Goal: Task Accomplishment & Management: Manage account settings

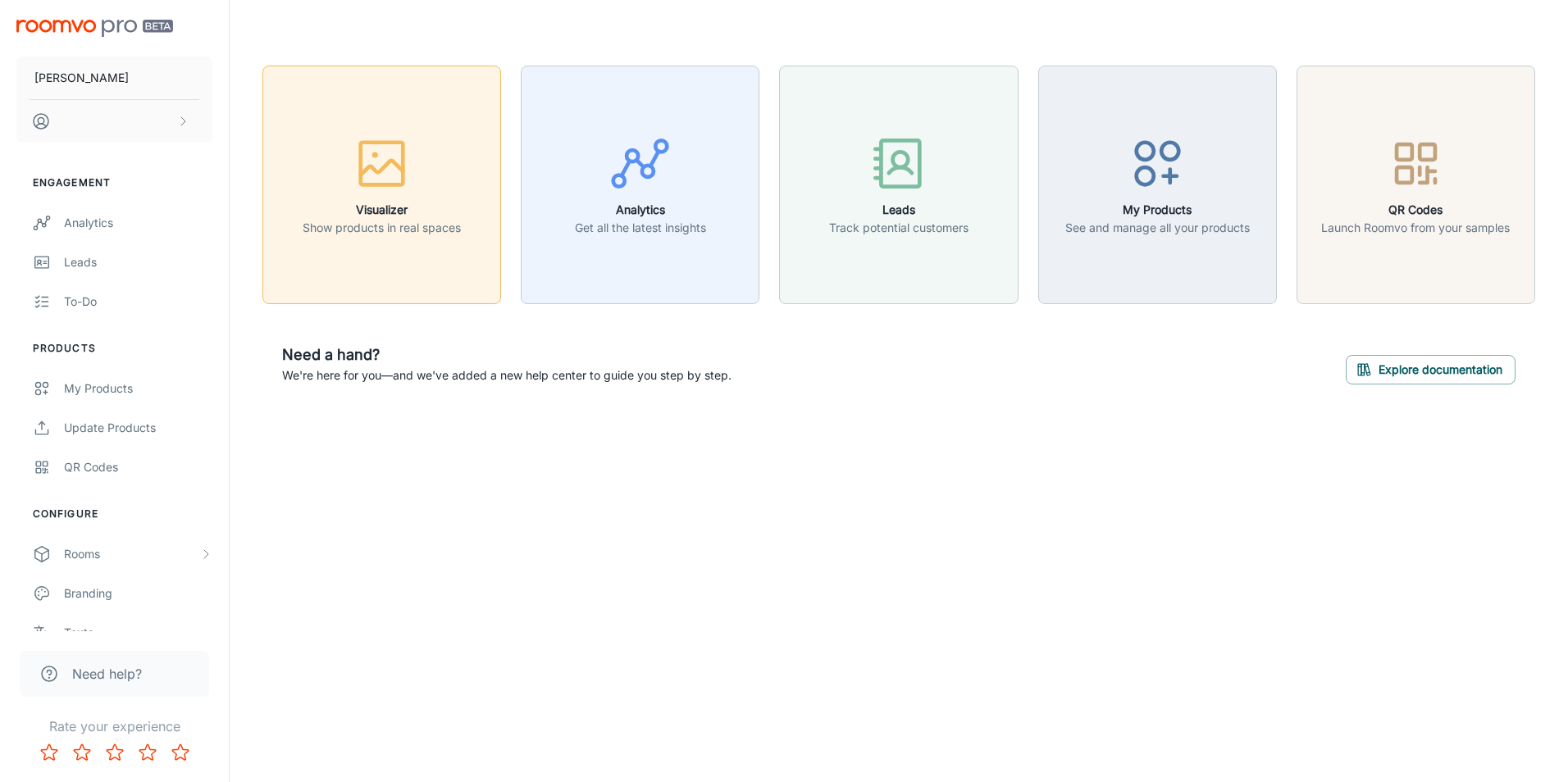
drag, startPoint x: 0, startPoint y: 0, endPoint x: 369, endPoint y: 138, distance: 394.0
click at [369, 138] on icon "button" at bounding box center [382, 164] width 62 height 62
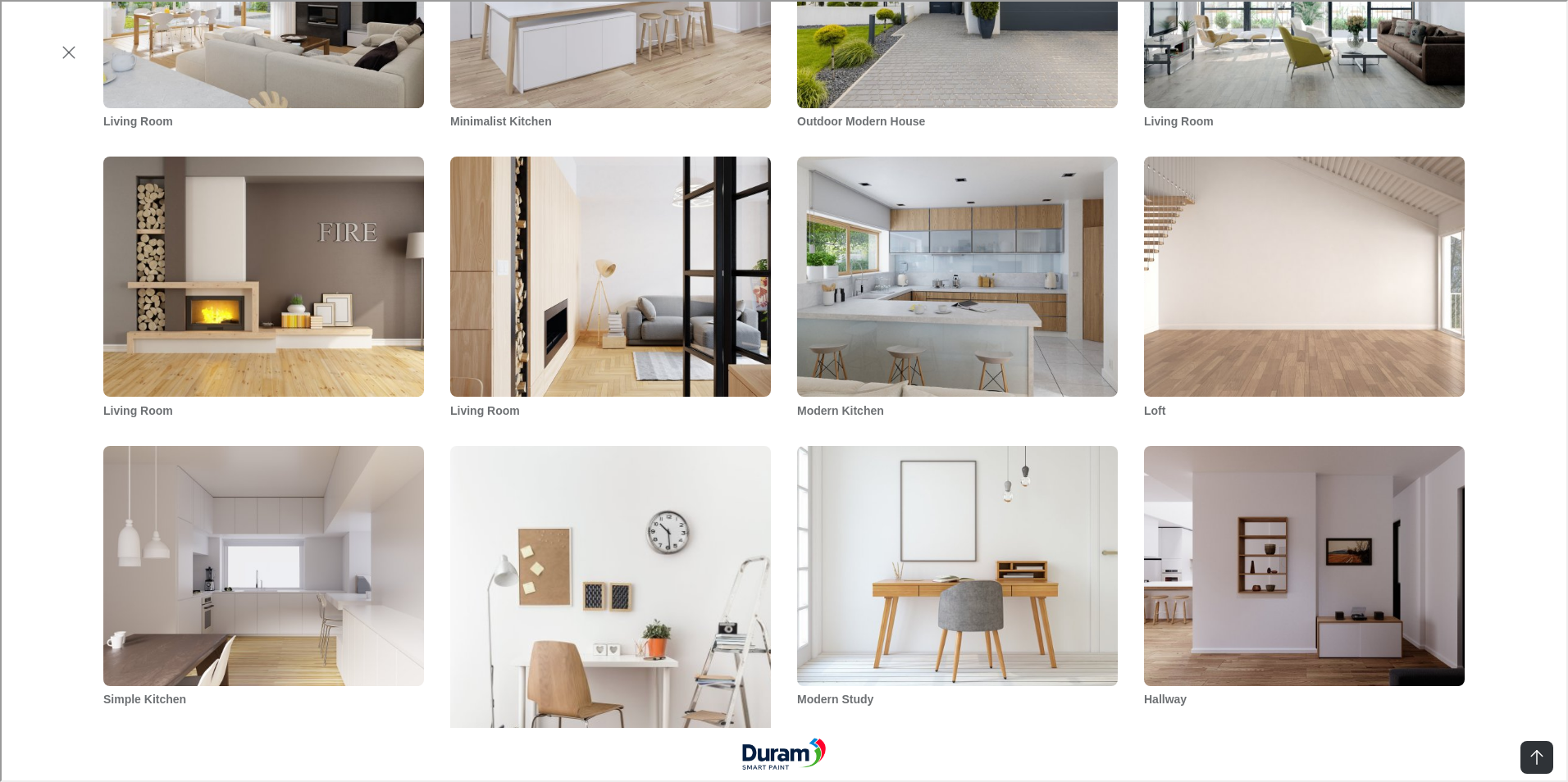
scroll to position [1722, 0]
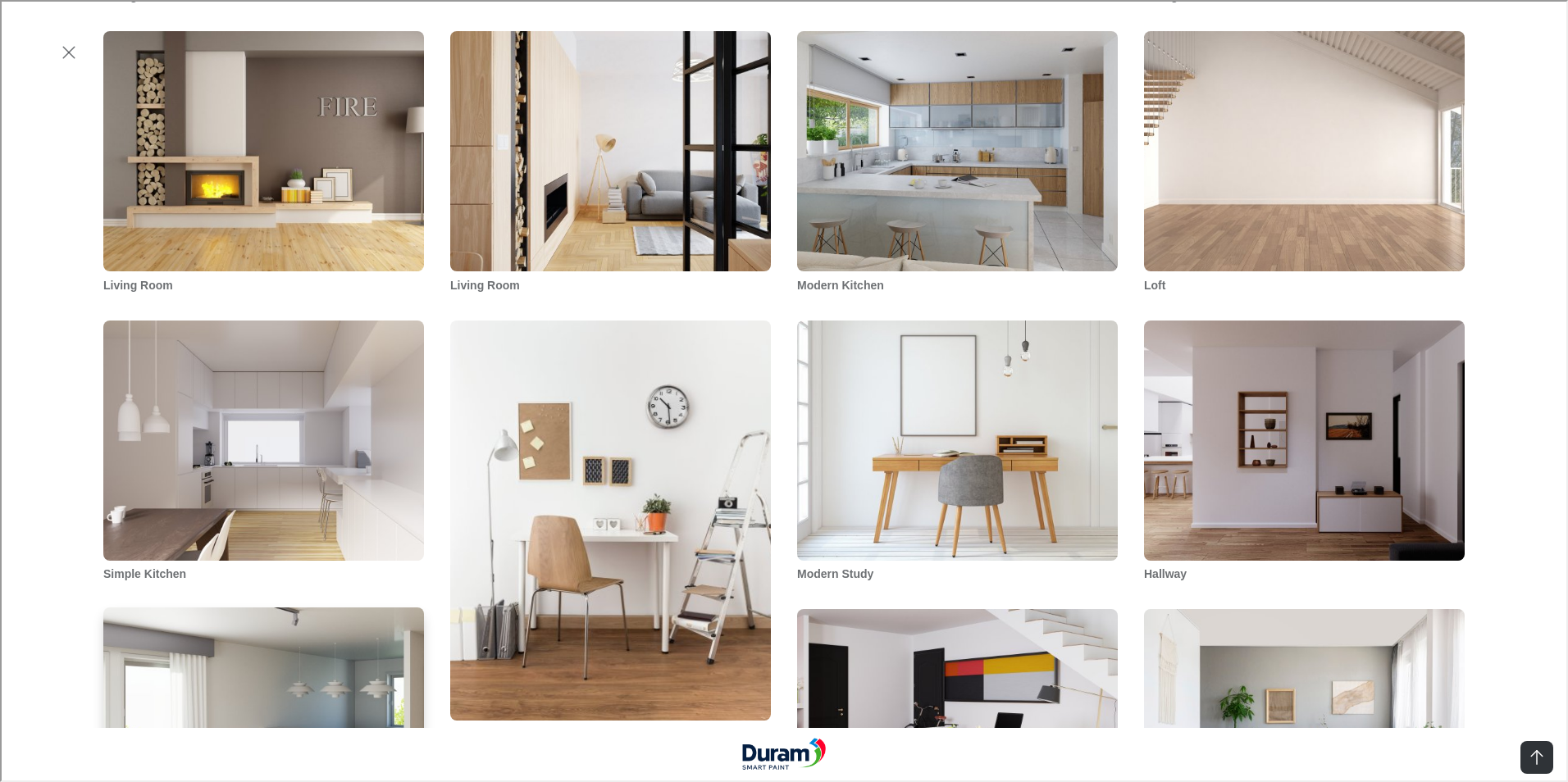
click at [236, 606] on img "Living Room Bar" at bounding box center [263, 728] width 324 height 244
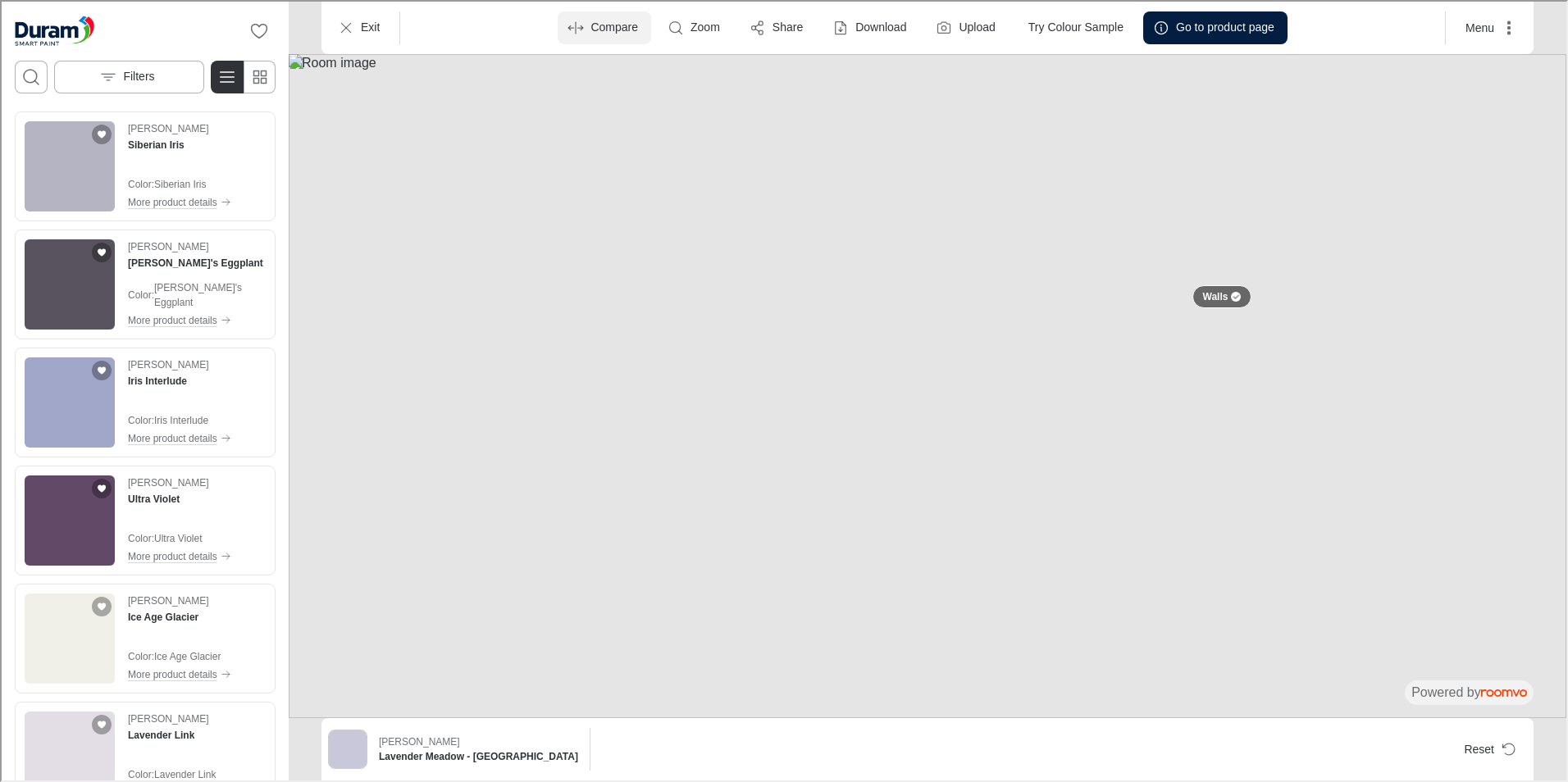
click at [588, 37] on button "Compare" at bounding box center [603, 26] width 93 height 33
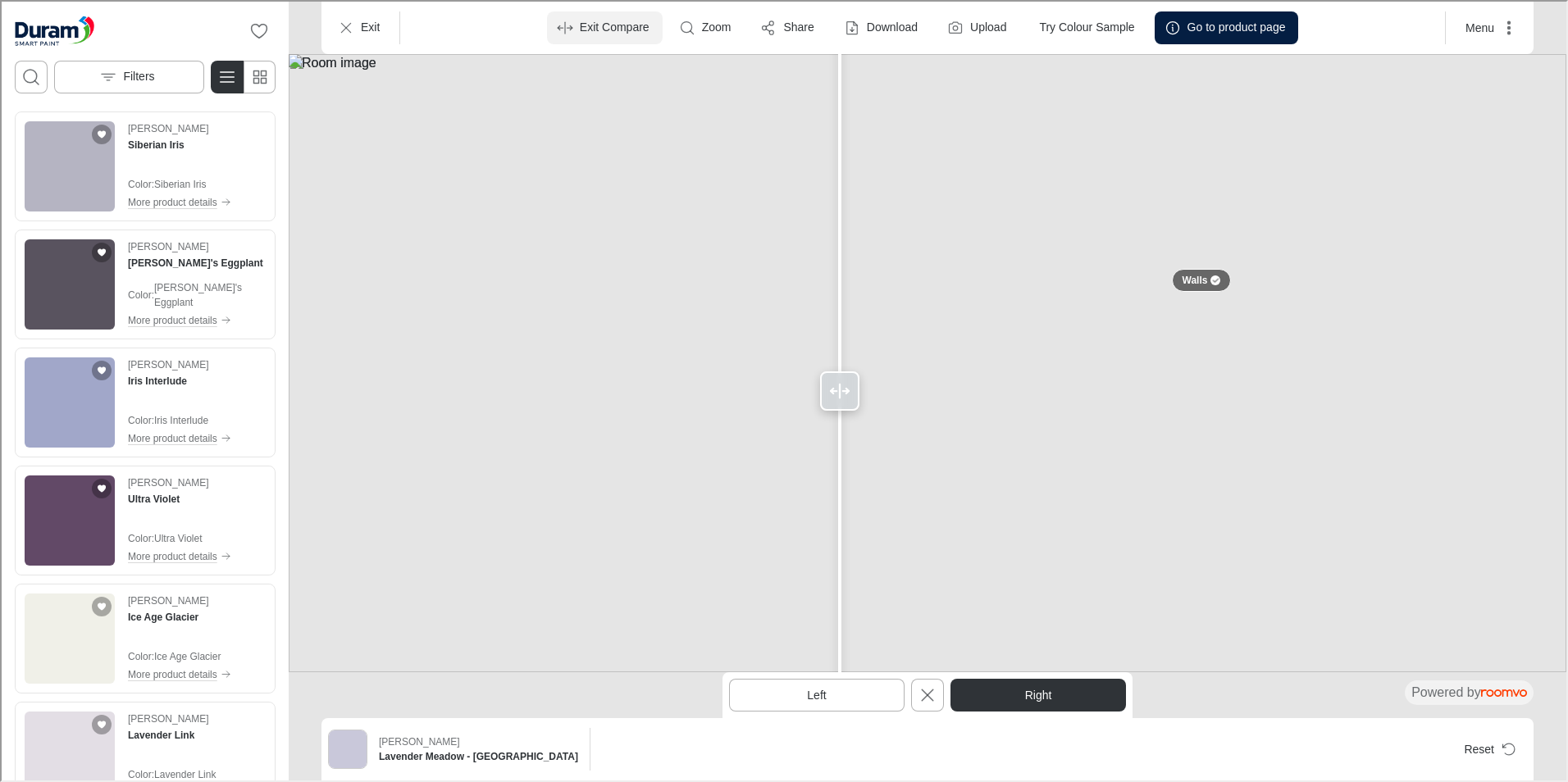
click at [588, 37] on button "Exit Compare" at bounding box center [603, 26] width 115 height 33
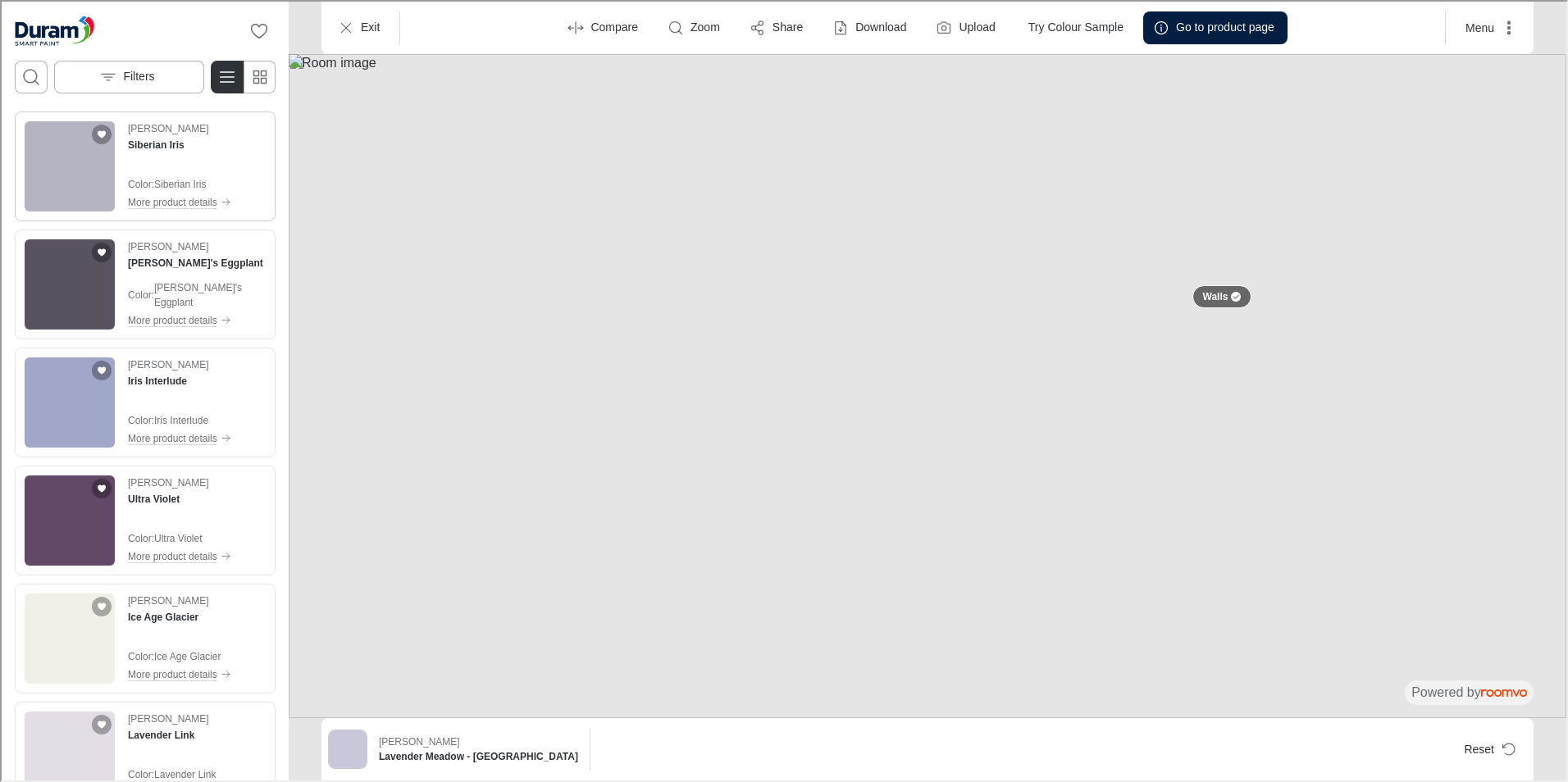
click at [73, 160] on img "See Siberian Iris in the room" at bounding box center [68, 165] width 90 height 90
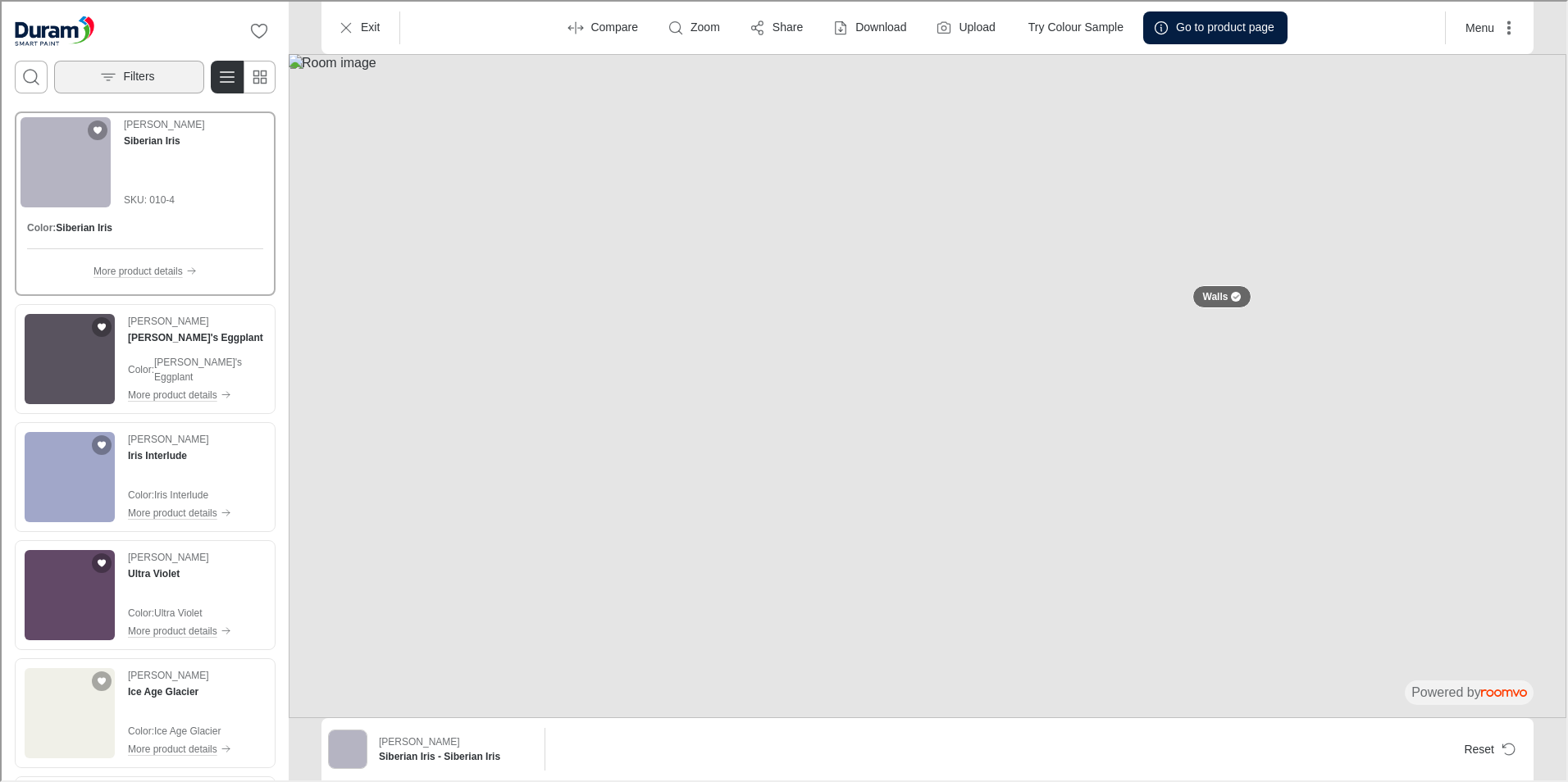
click at [122, 73] on p "Filters" at bounding box center [136, 76] width 31 height 17
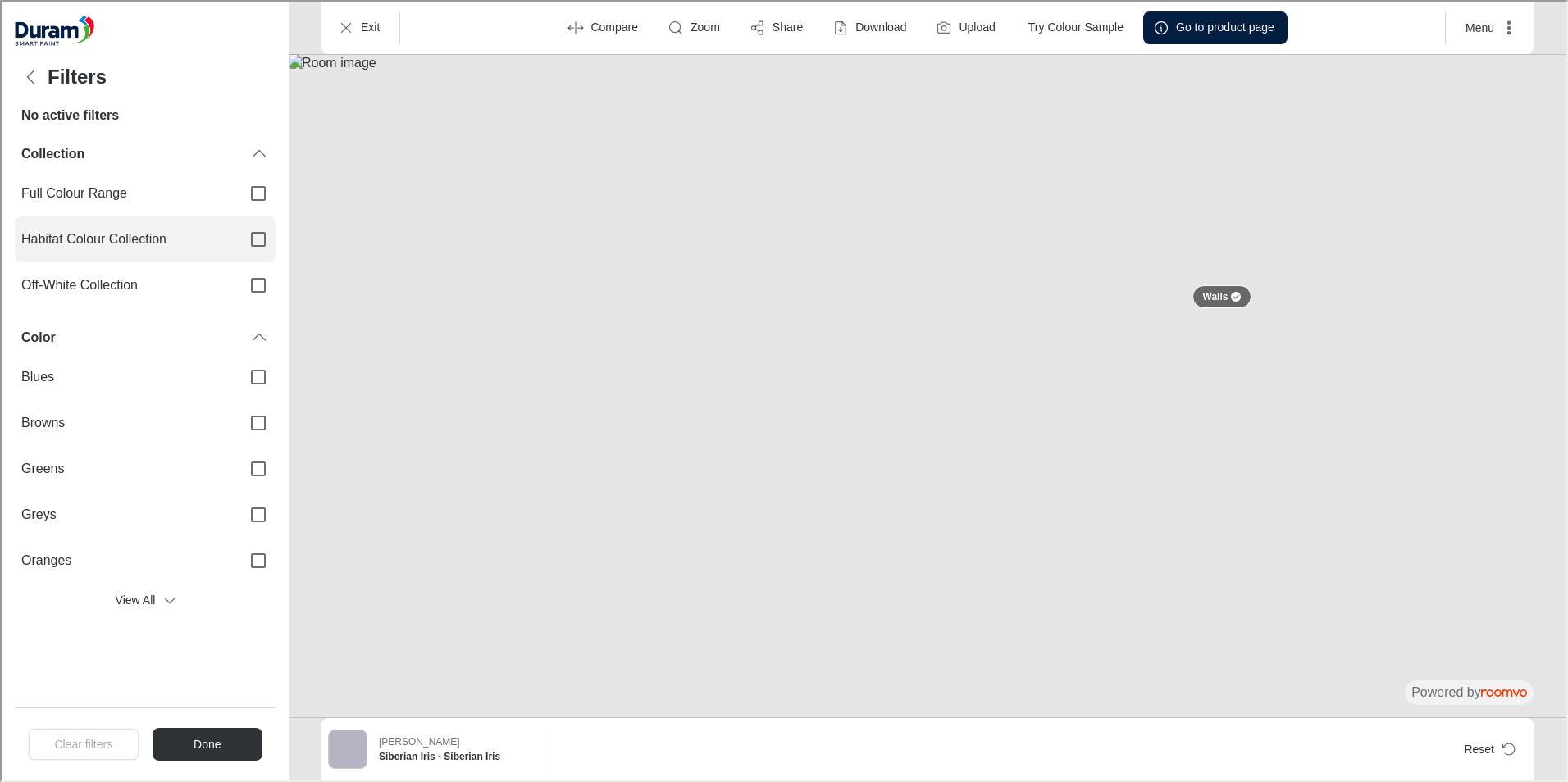
click at [97, 253] on label "Habitat Colour Collection" at bounding box center [143, 237] width 260 height 46
click at [239, 253] on input "Habitat Colour Collection" at bounding box center [256, 237] width 35 height 35
checkbox input "true"
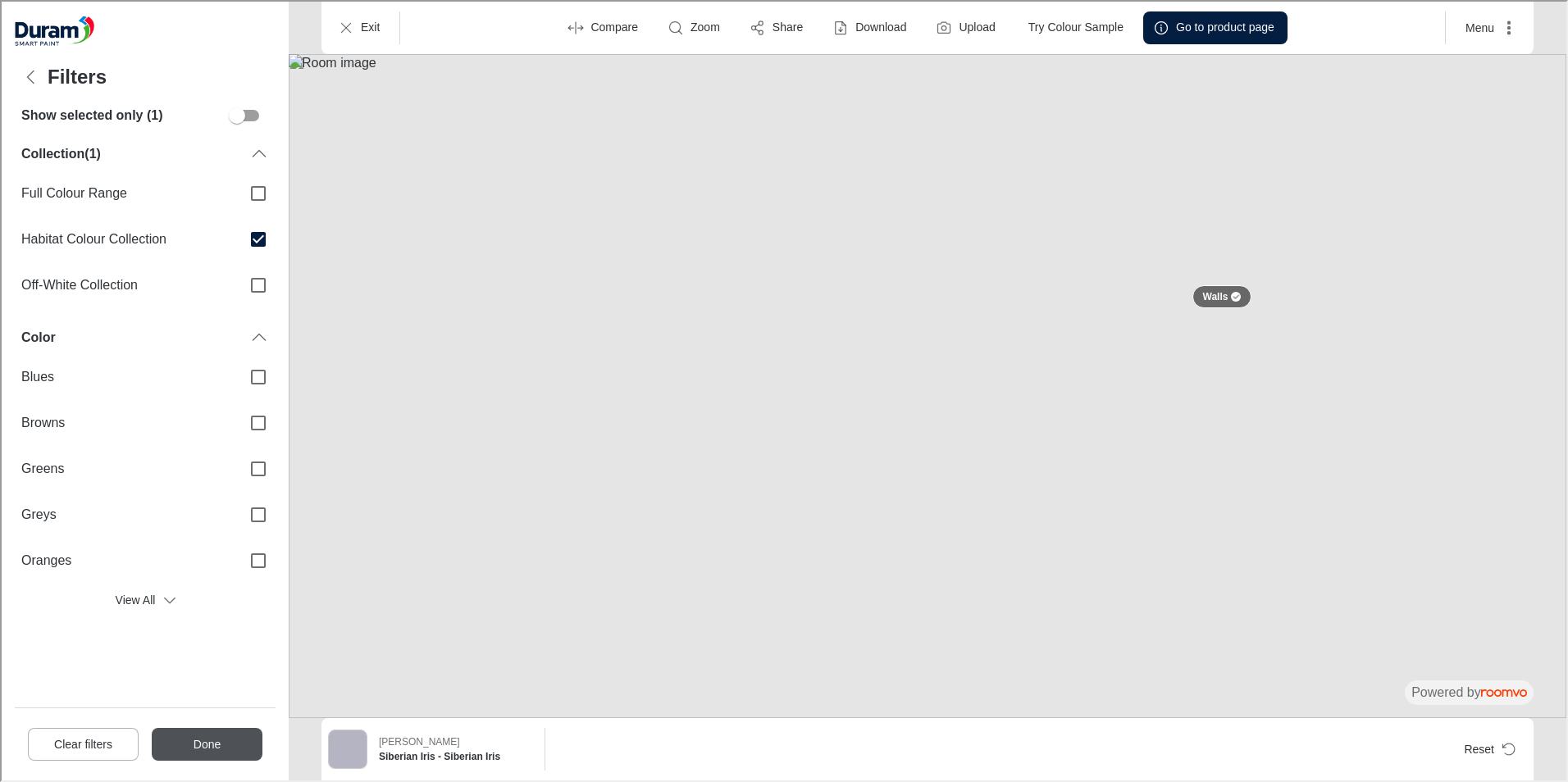
click at [190, 740] on button "Done" at bounding box center [205, 742] width 110 height 33
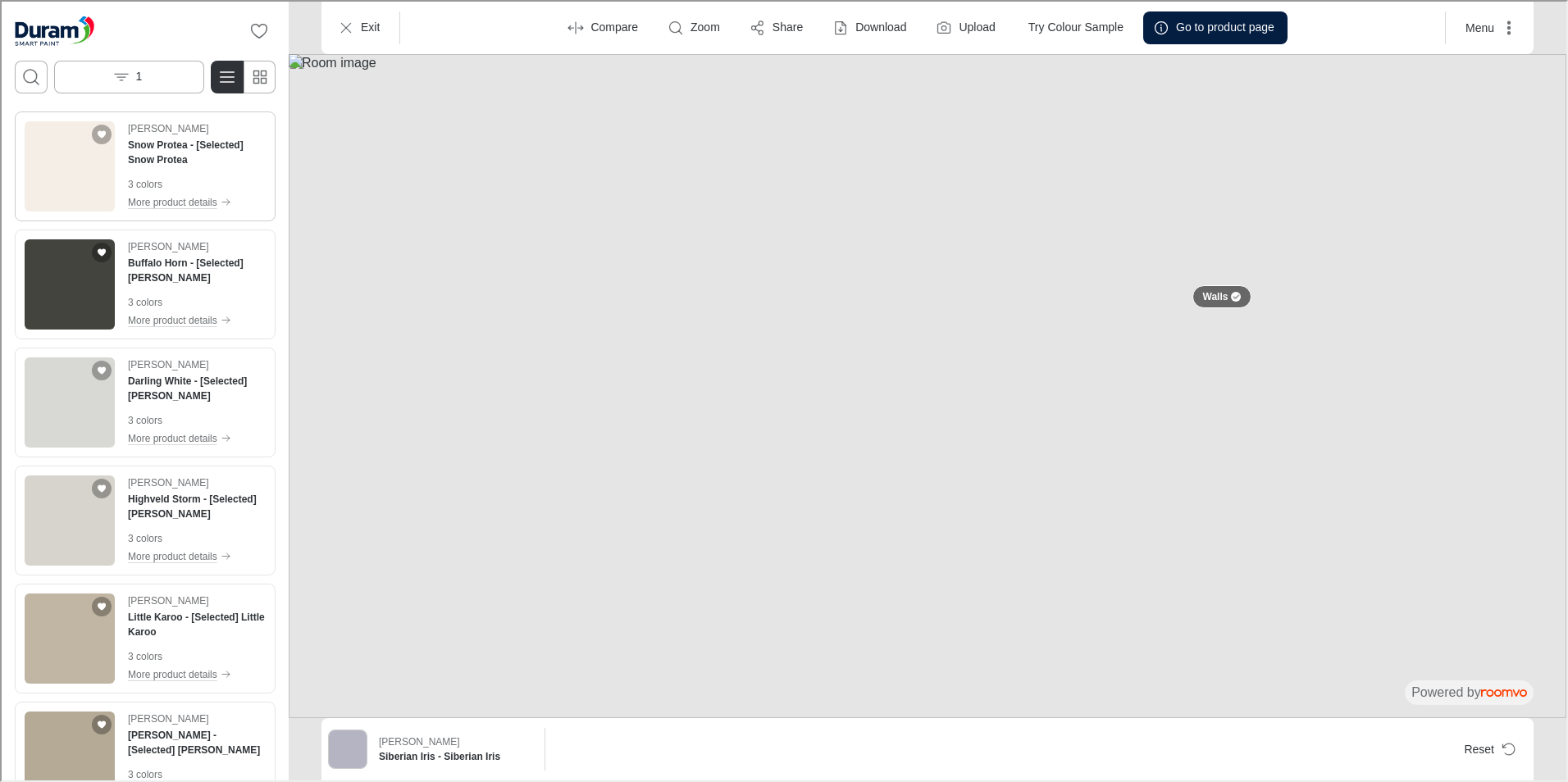
click at [94, 178] on img "See Snow Protea in the room" at bounding box center [68, 165] width 90 height 90
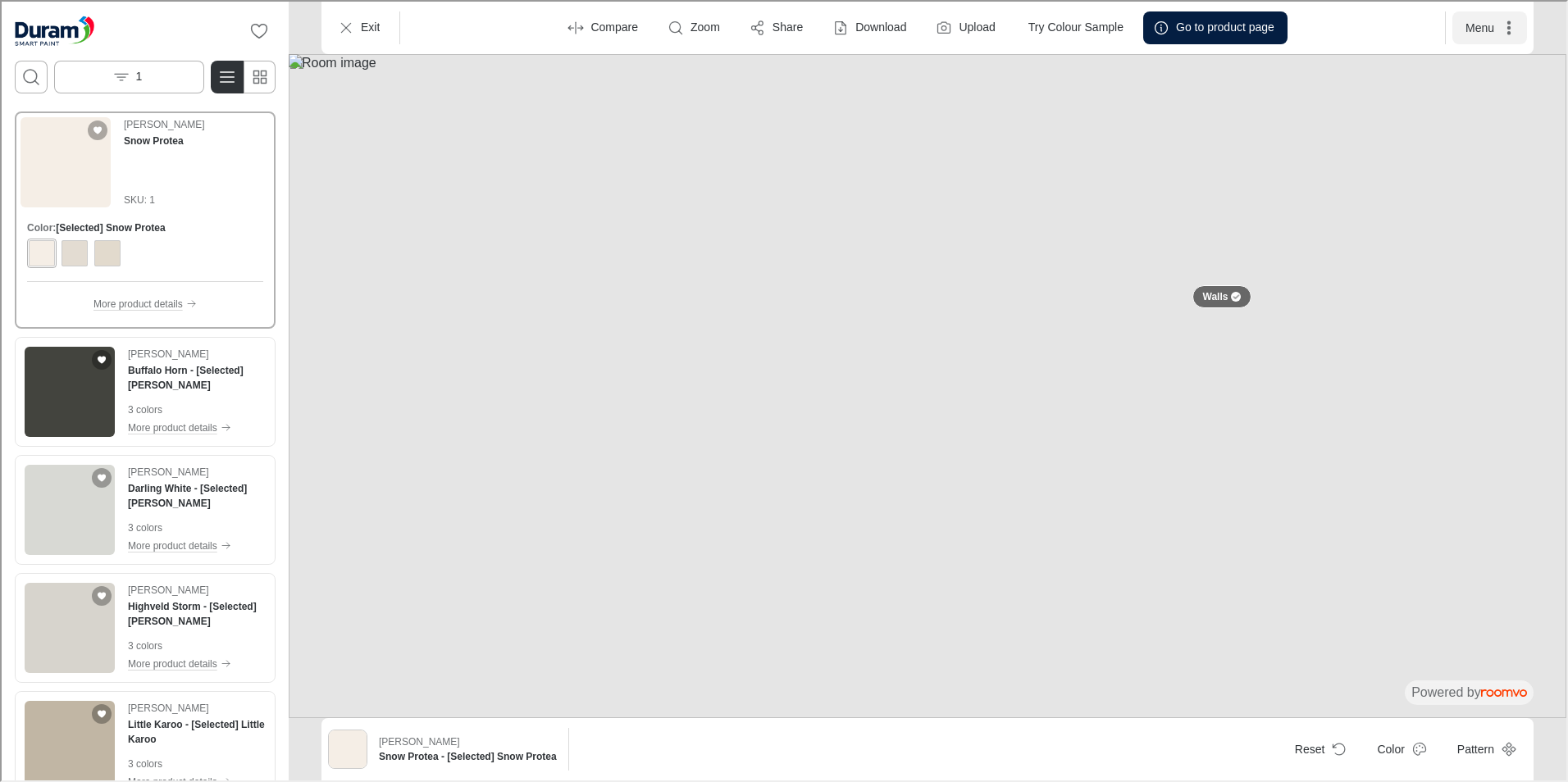
click at [1504, 27] on icon "More actions" at bounding box center [1507, 26] width 17 height 17
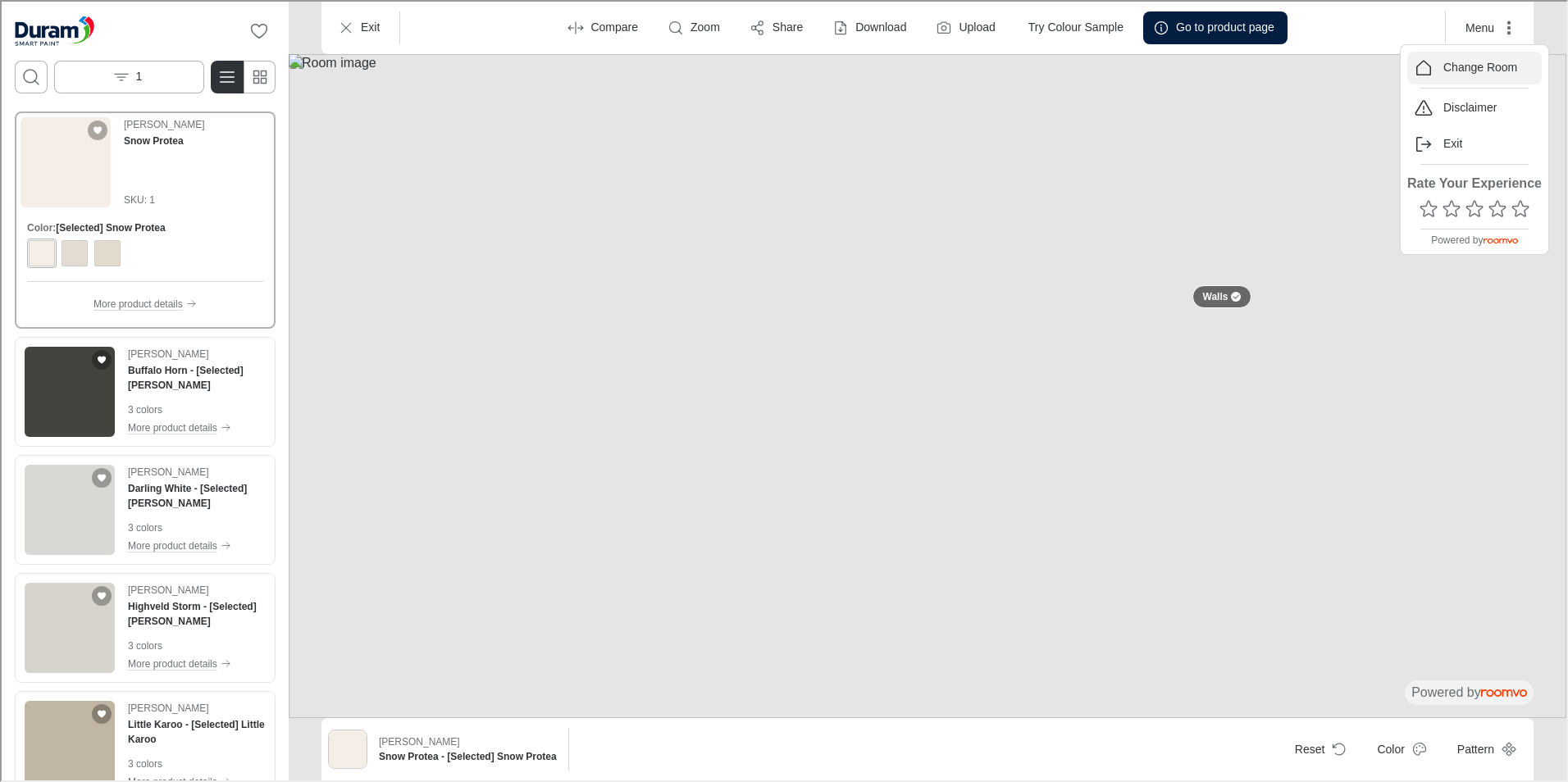
click at [1466, 71] on p "Change Room" at bounding box center [1479, 67] width 74 height 17
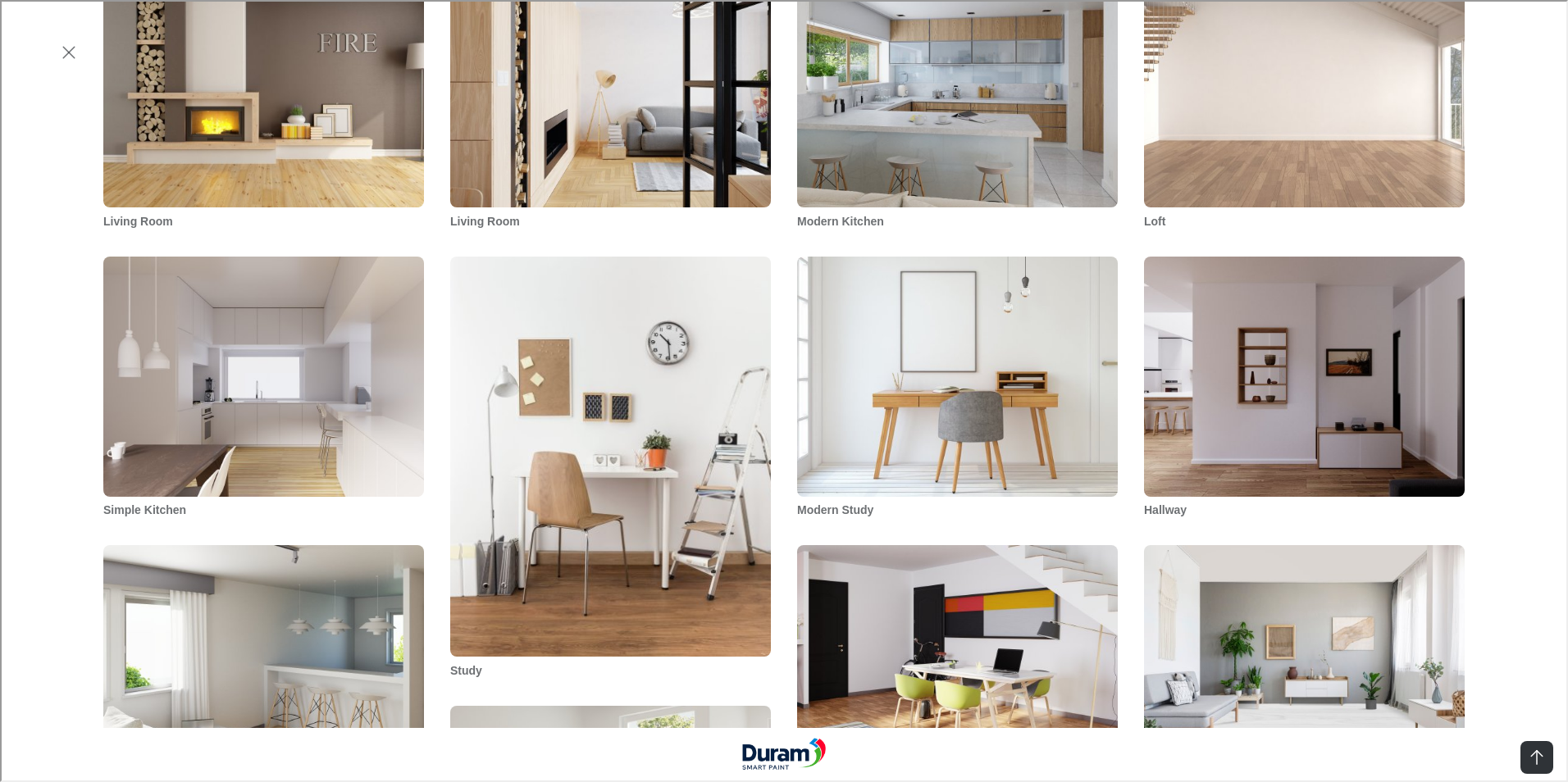
scroll to position [1804, 0]
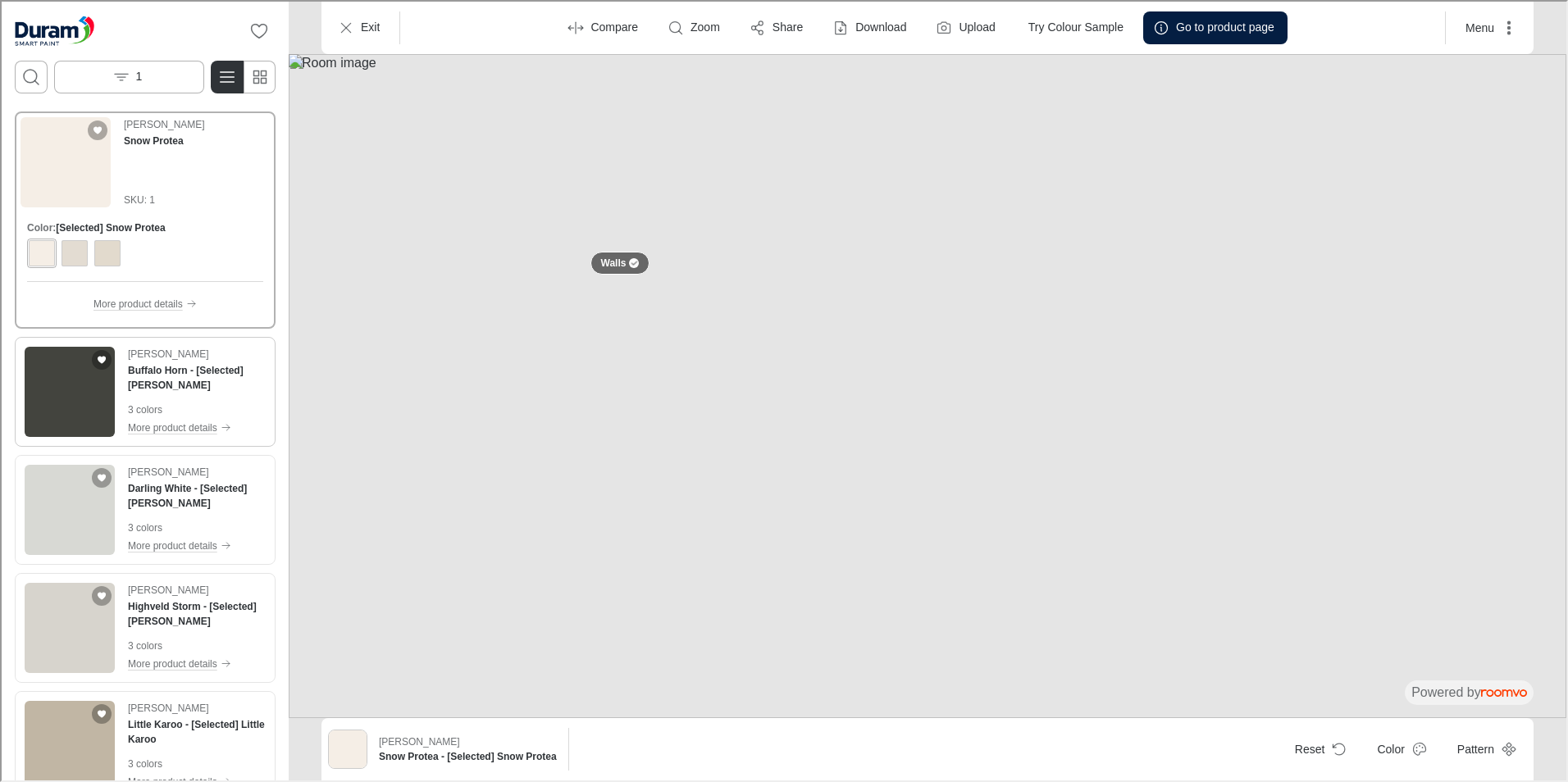
click at [44, 388] on img "See Buffalo Horn in the room" at bounding box center [68, 390] width 90 height 90
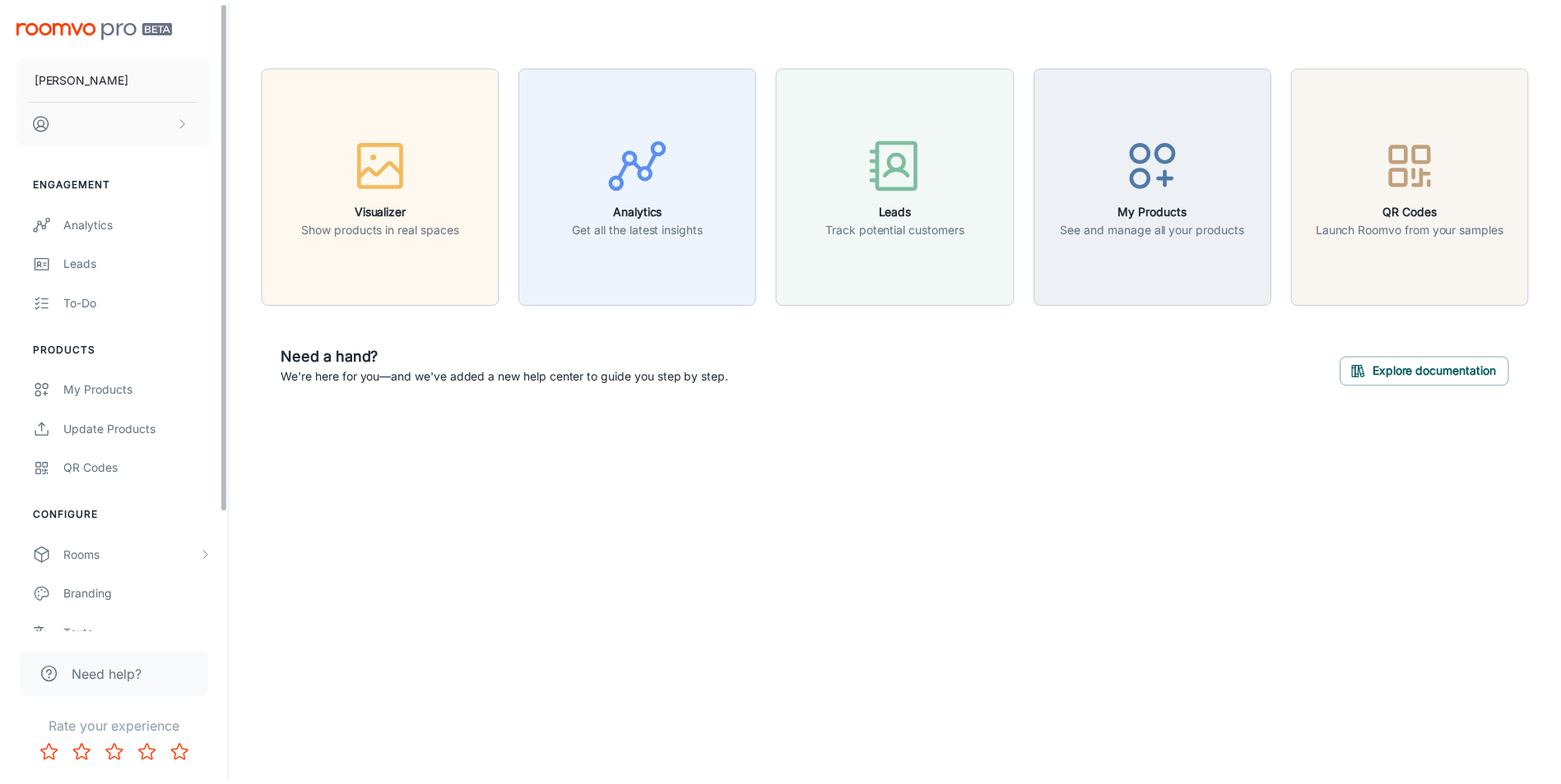
scroll to position [148, 0]
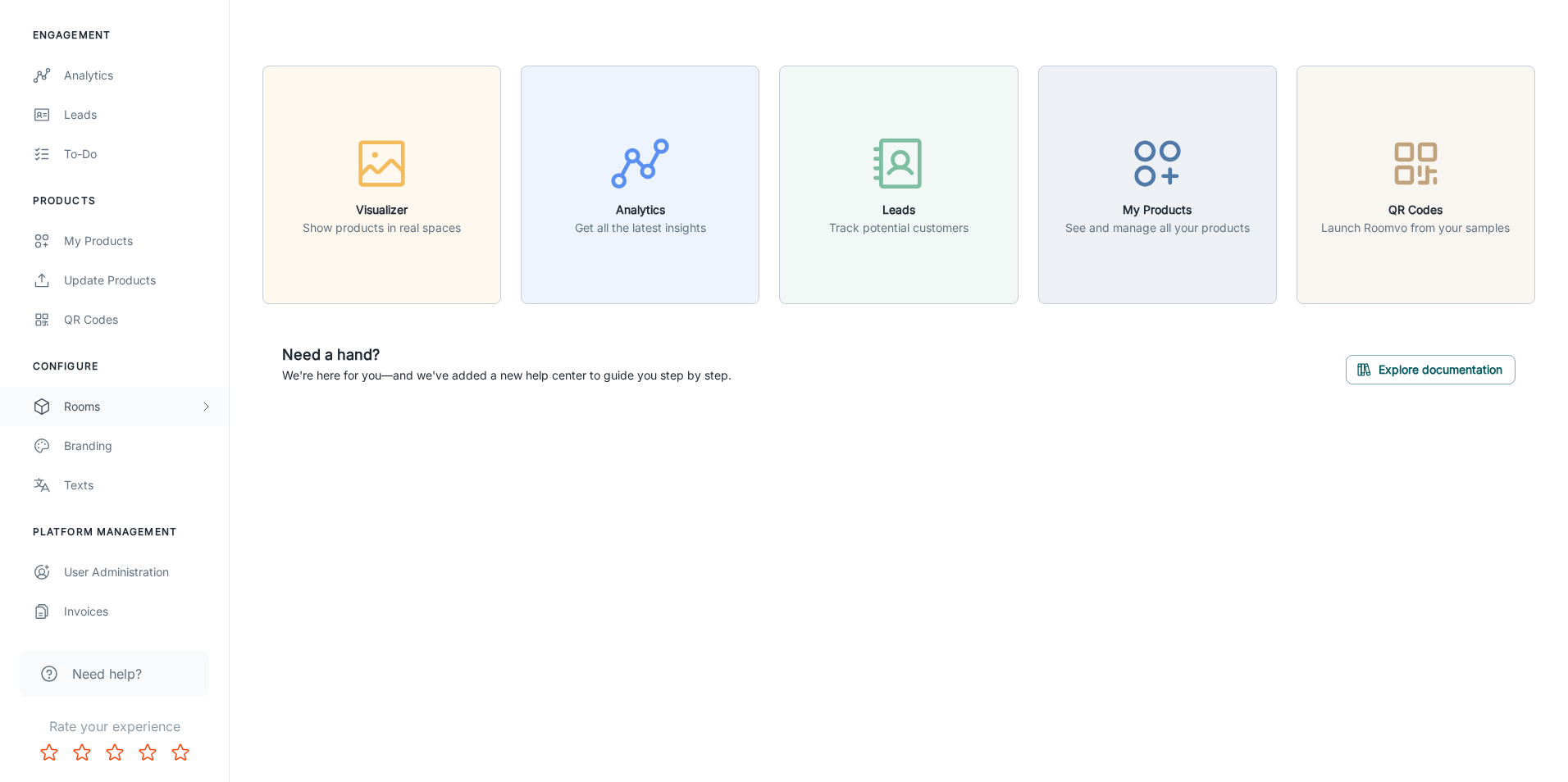
click at [101, 411] on div "Rooms" at bounding box center [131, 406] width 135 height 18
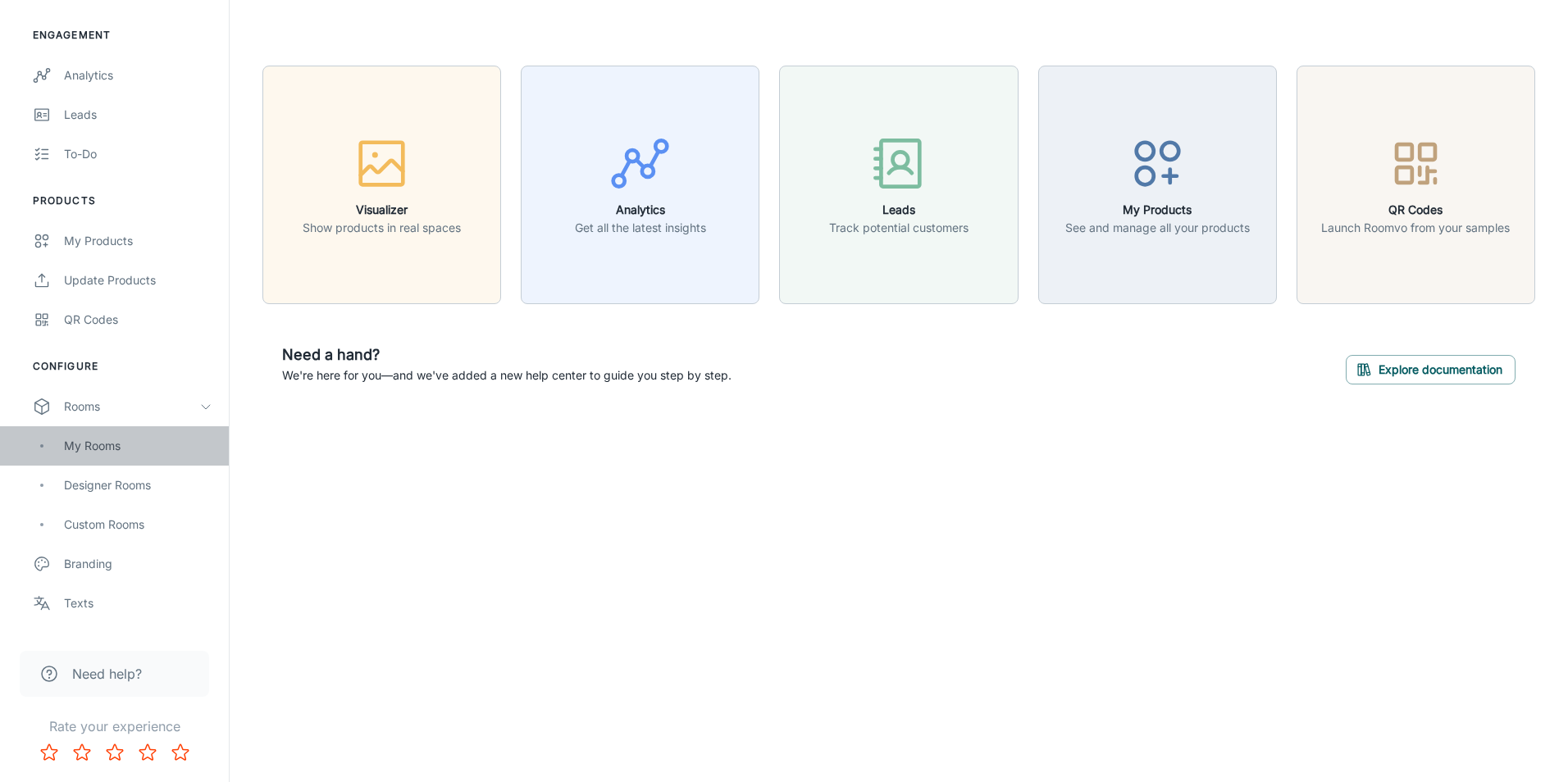
click at [94, 452] on div "My Rooms" at bounding box center [137, 446] width 148 height 18
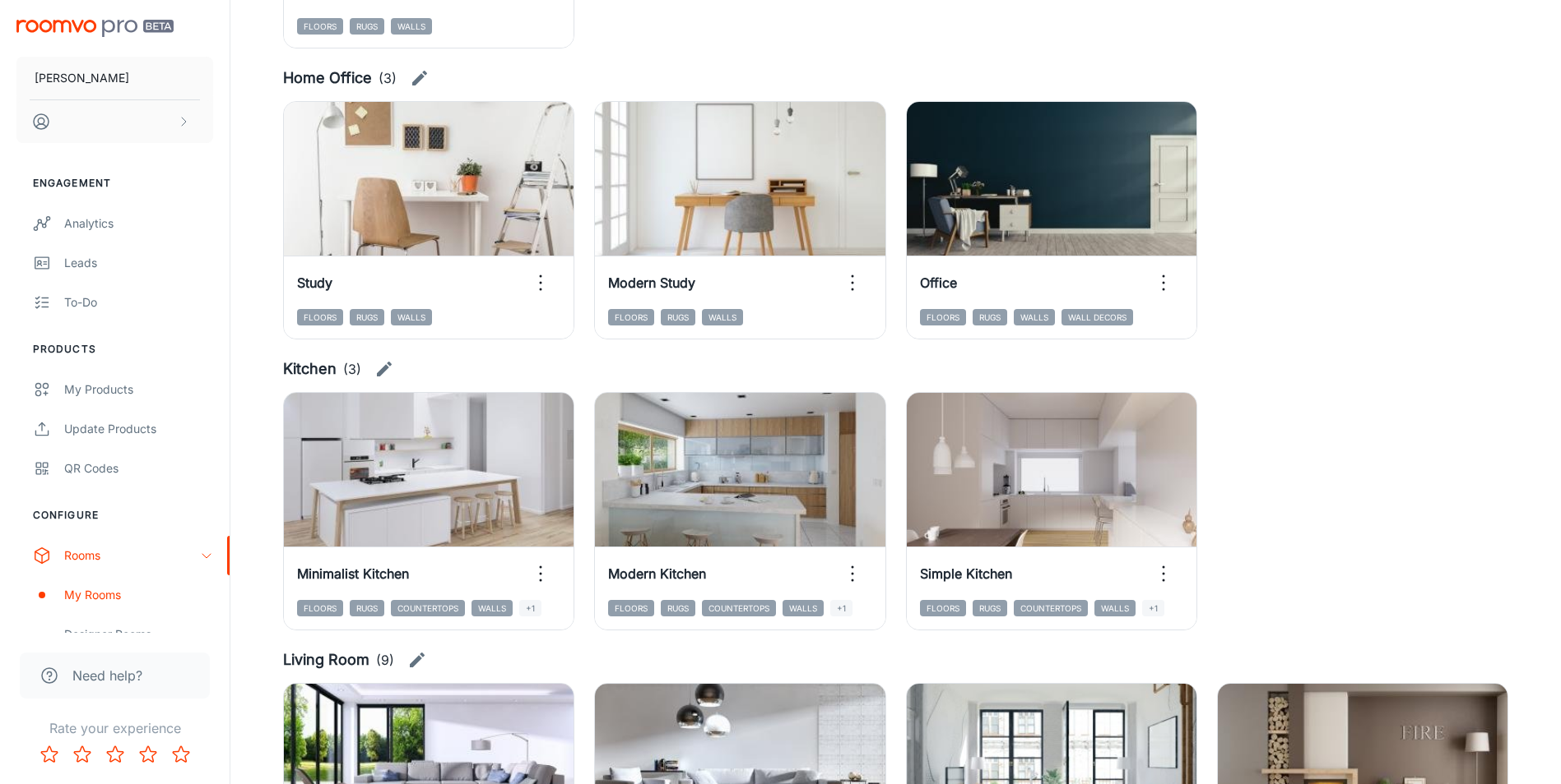
scroll to position [1891, 0]
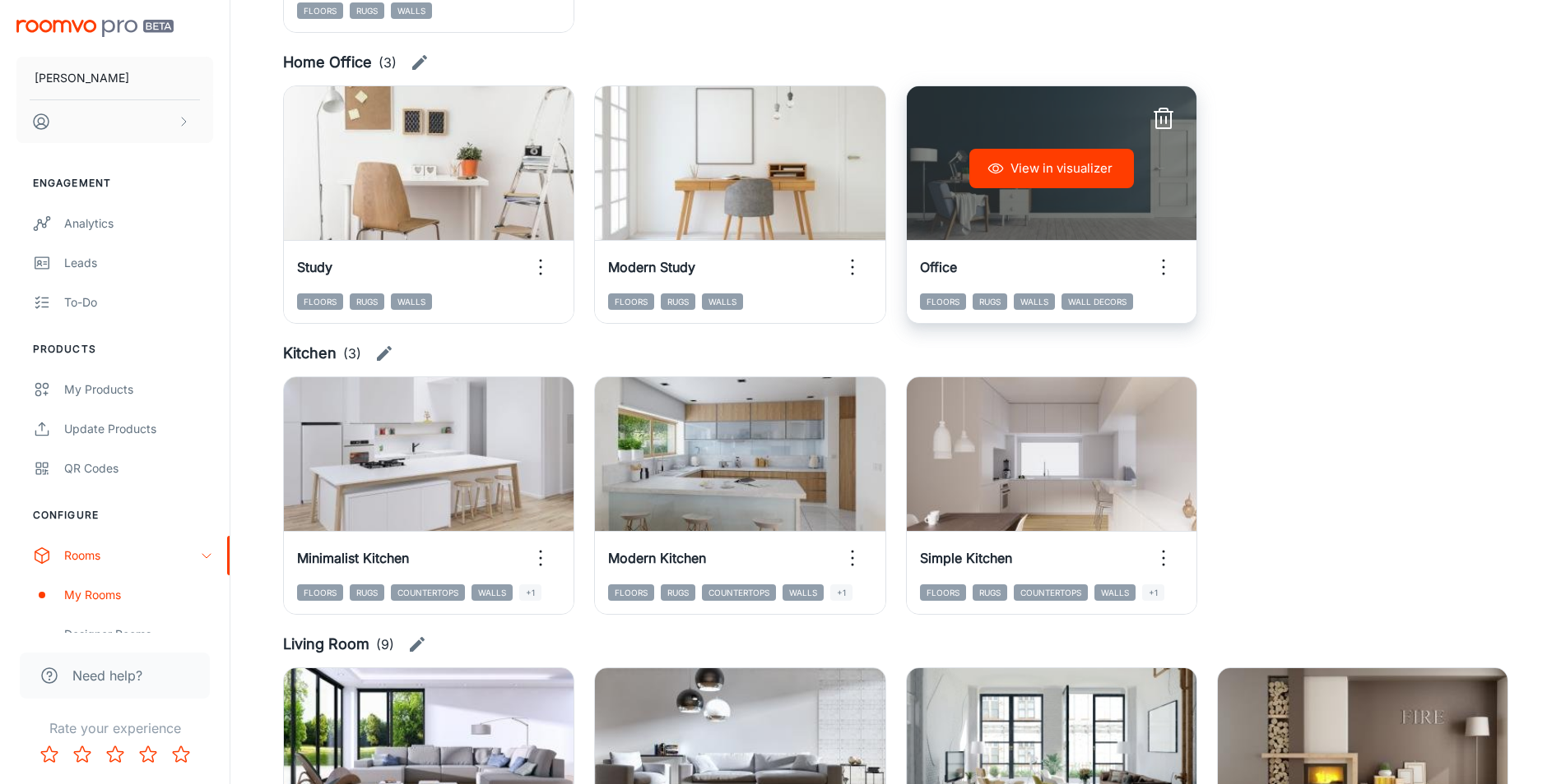
click at [1046, 161] on button "View in visualizer" at bounding box center [1051, 168] width 164 height 40
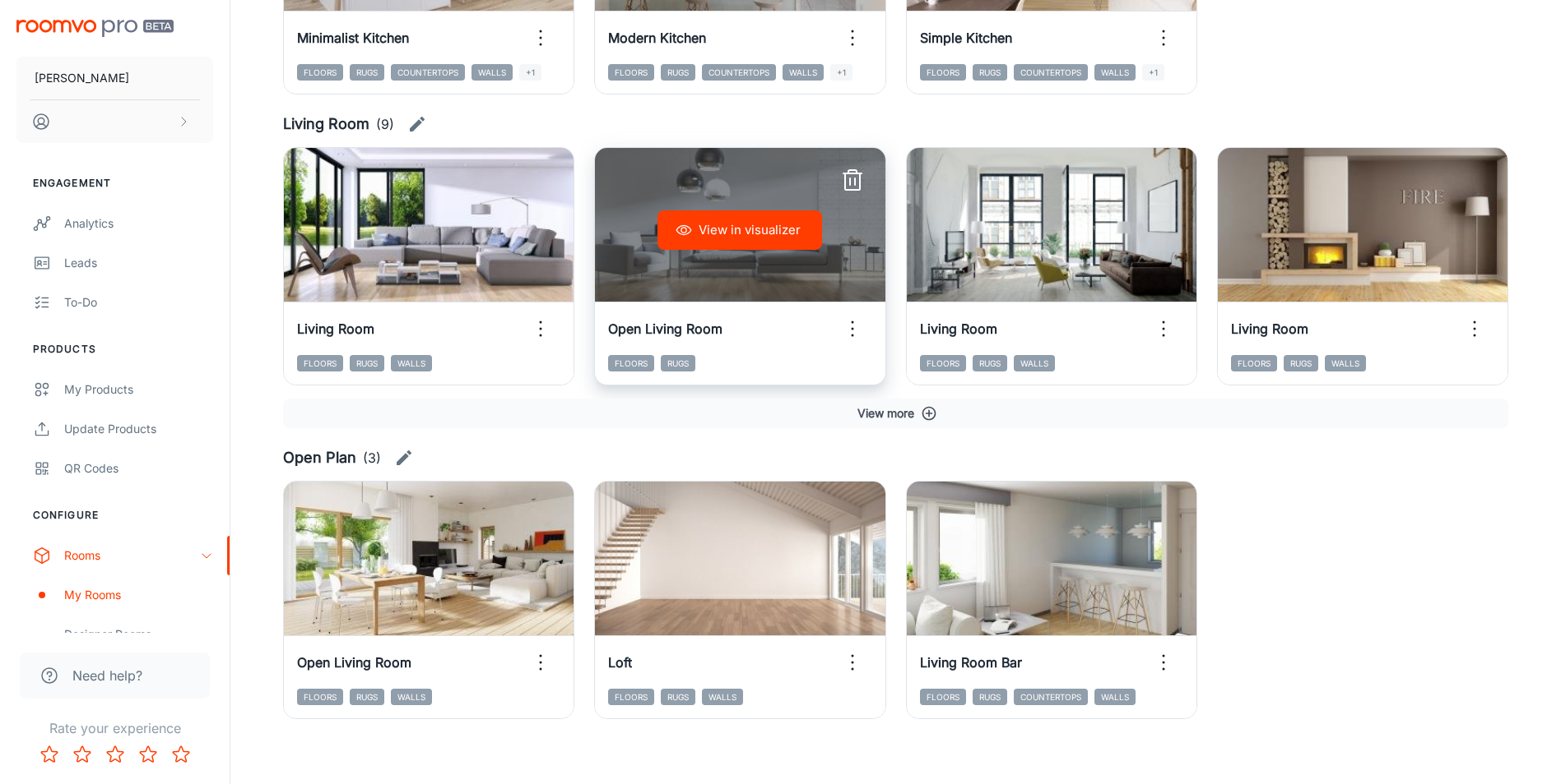
scroll to position [2426, 0]
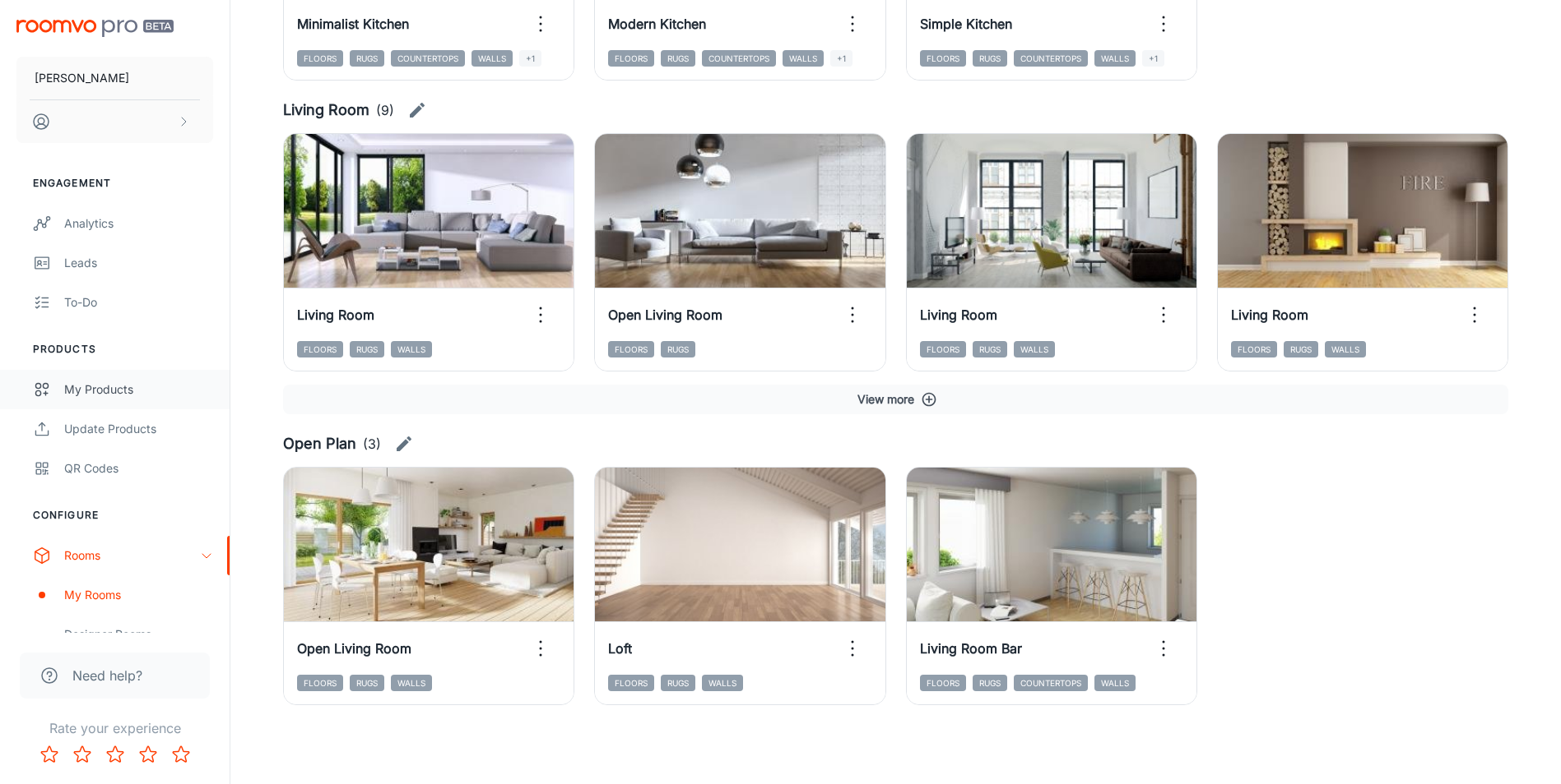
click at [134, 393] on div "My Products" at bounding box center [138, 390] width 149 height 18
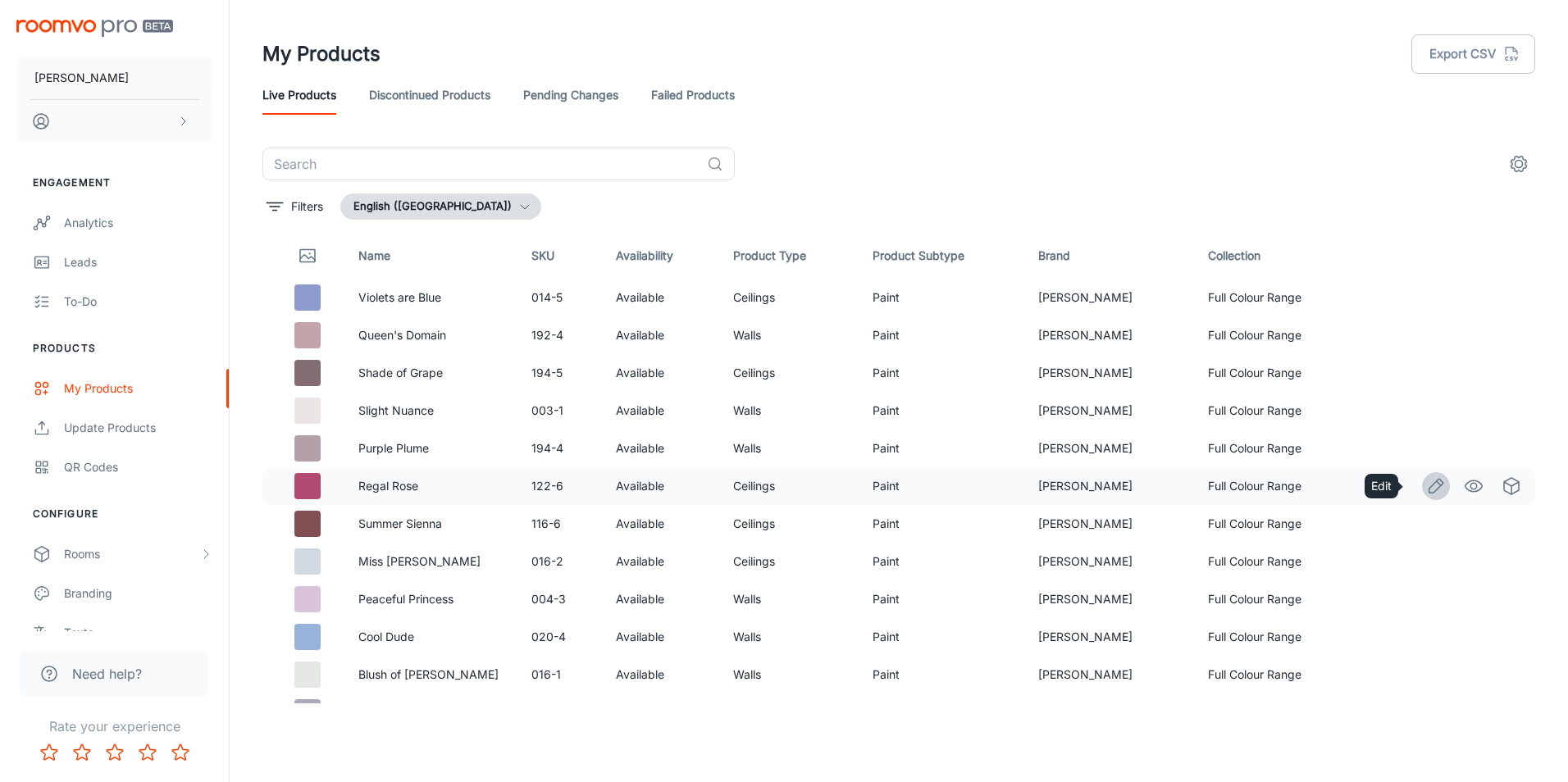
click at [1430, 488] on icon "Edit" at bounding box center [1437, 486] width 14 height 14
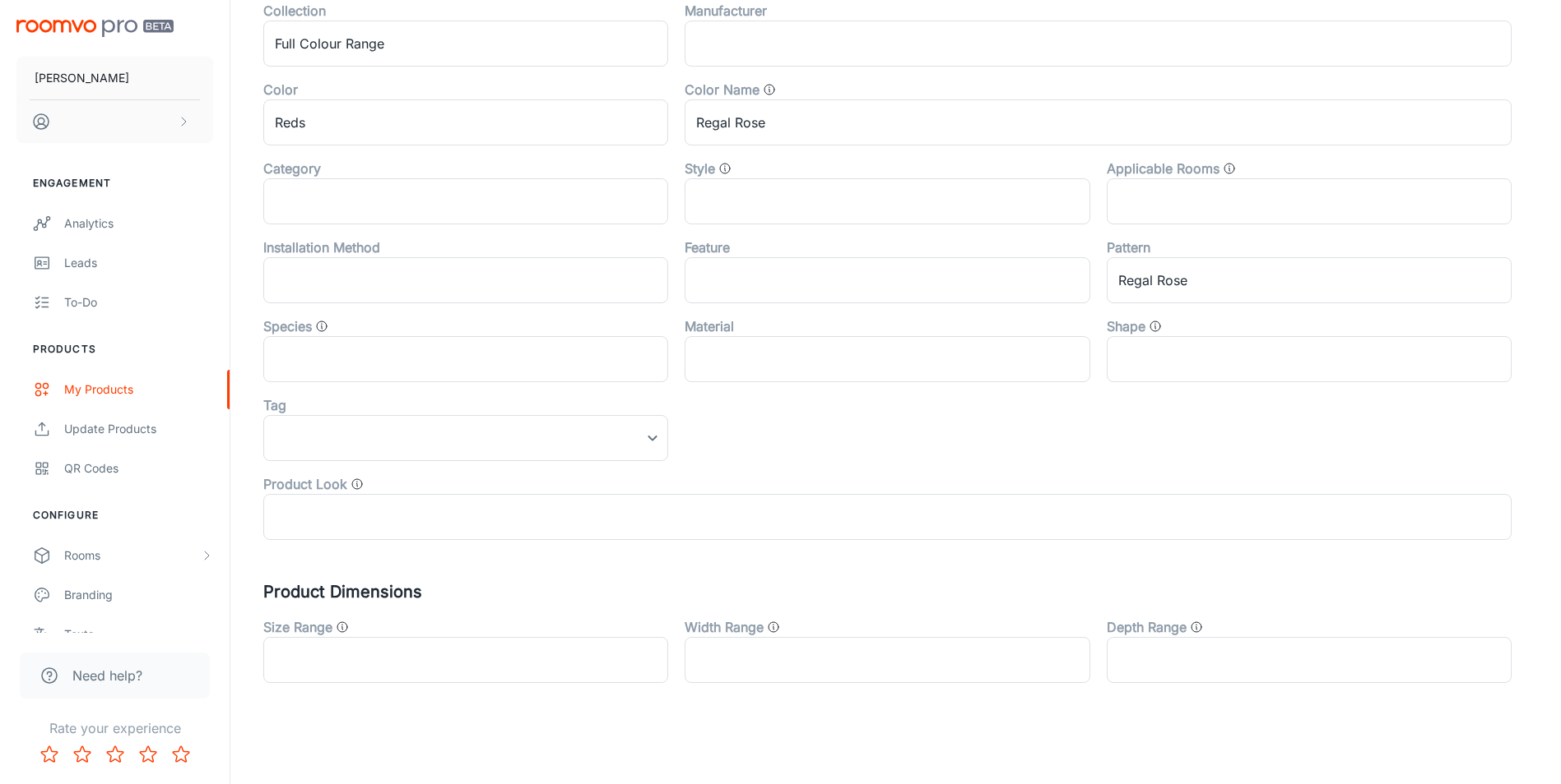
scroll to position [515, 0]
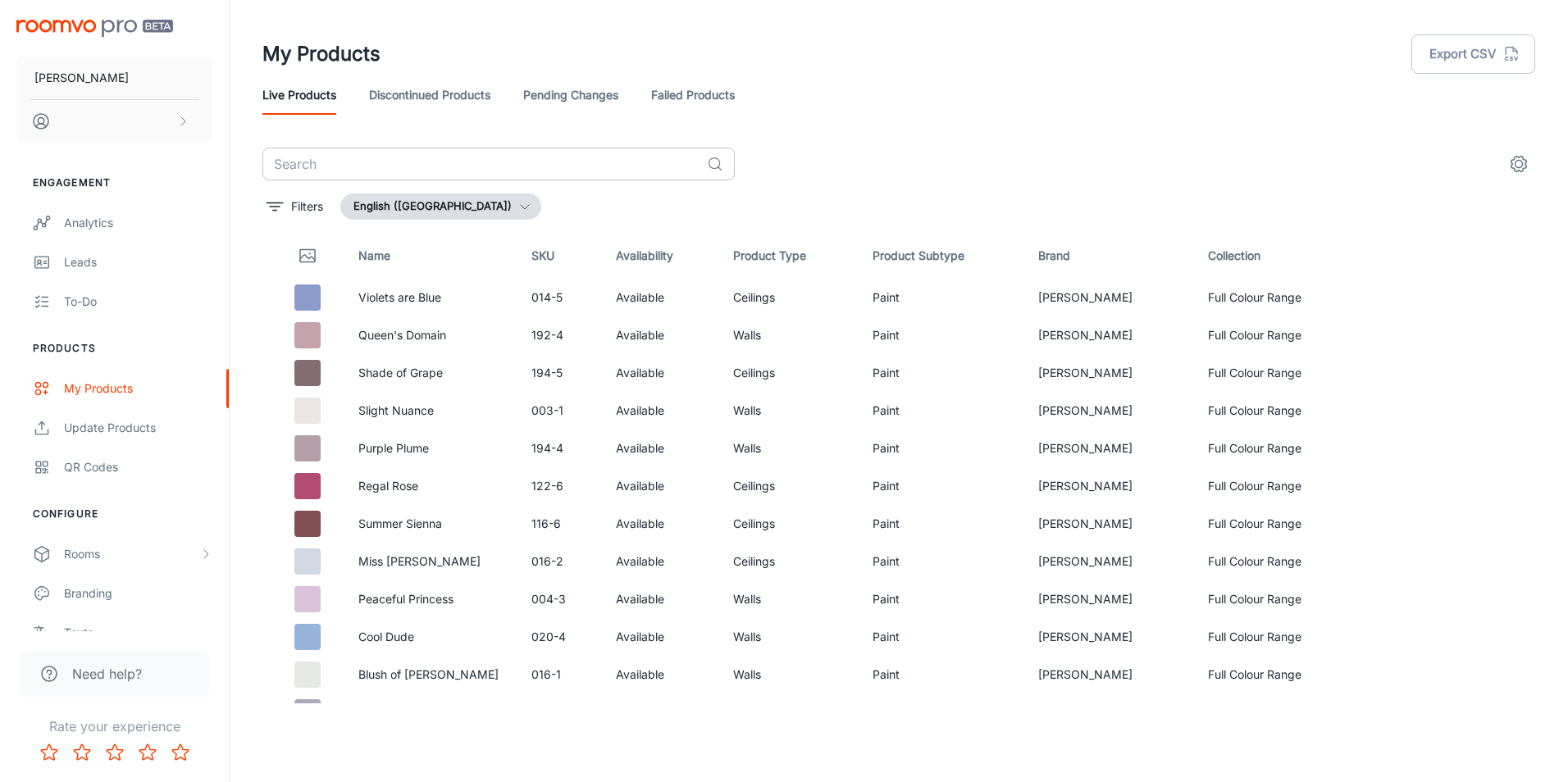
click at [392, 164] on input "text" at bounding box center [481, 164] width 438 height 33
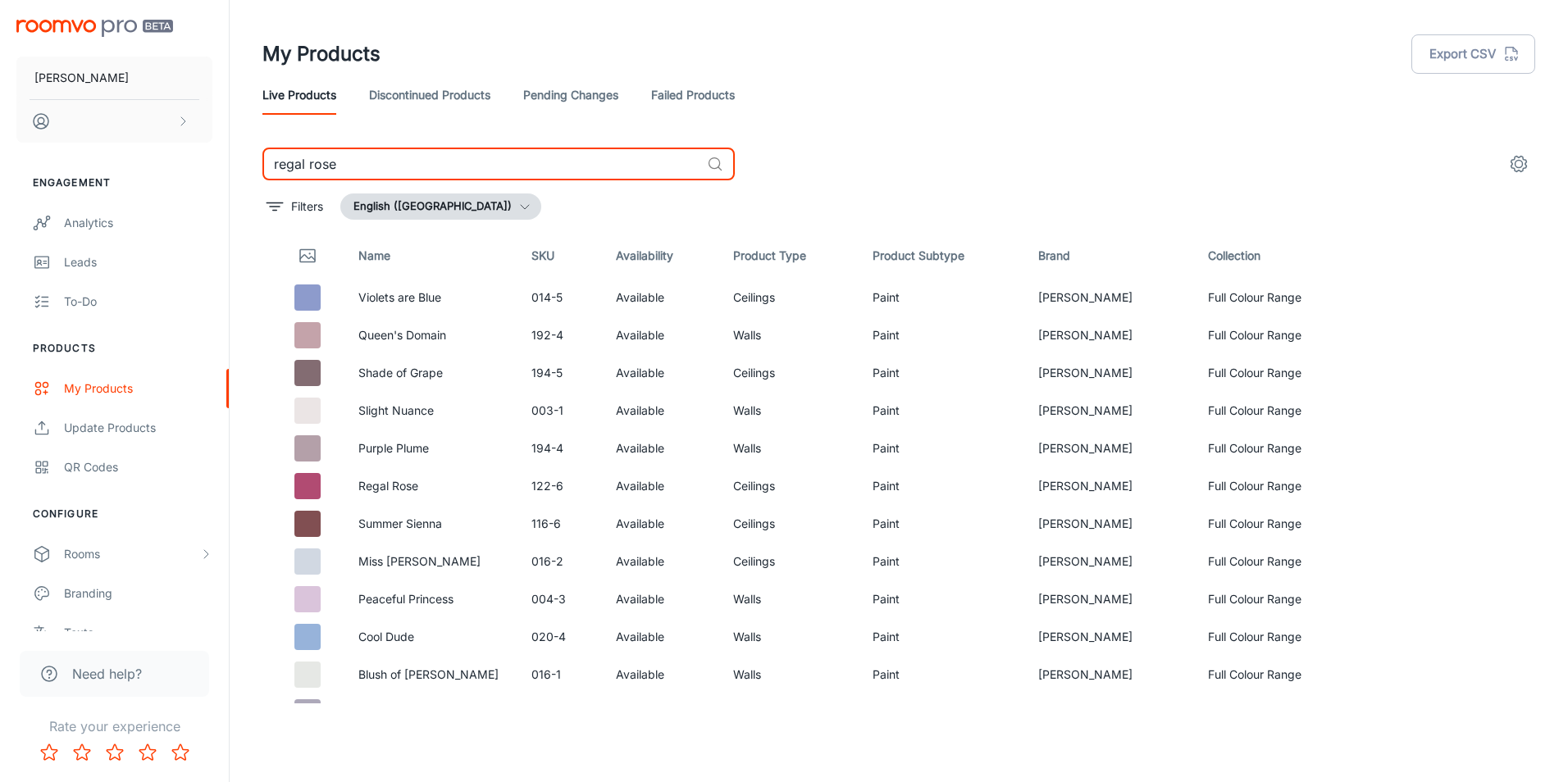
type input "regal rose"
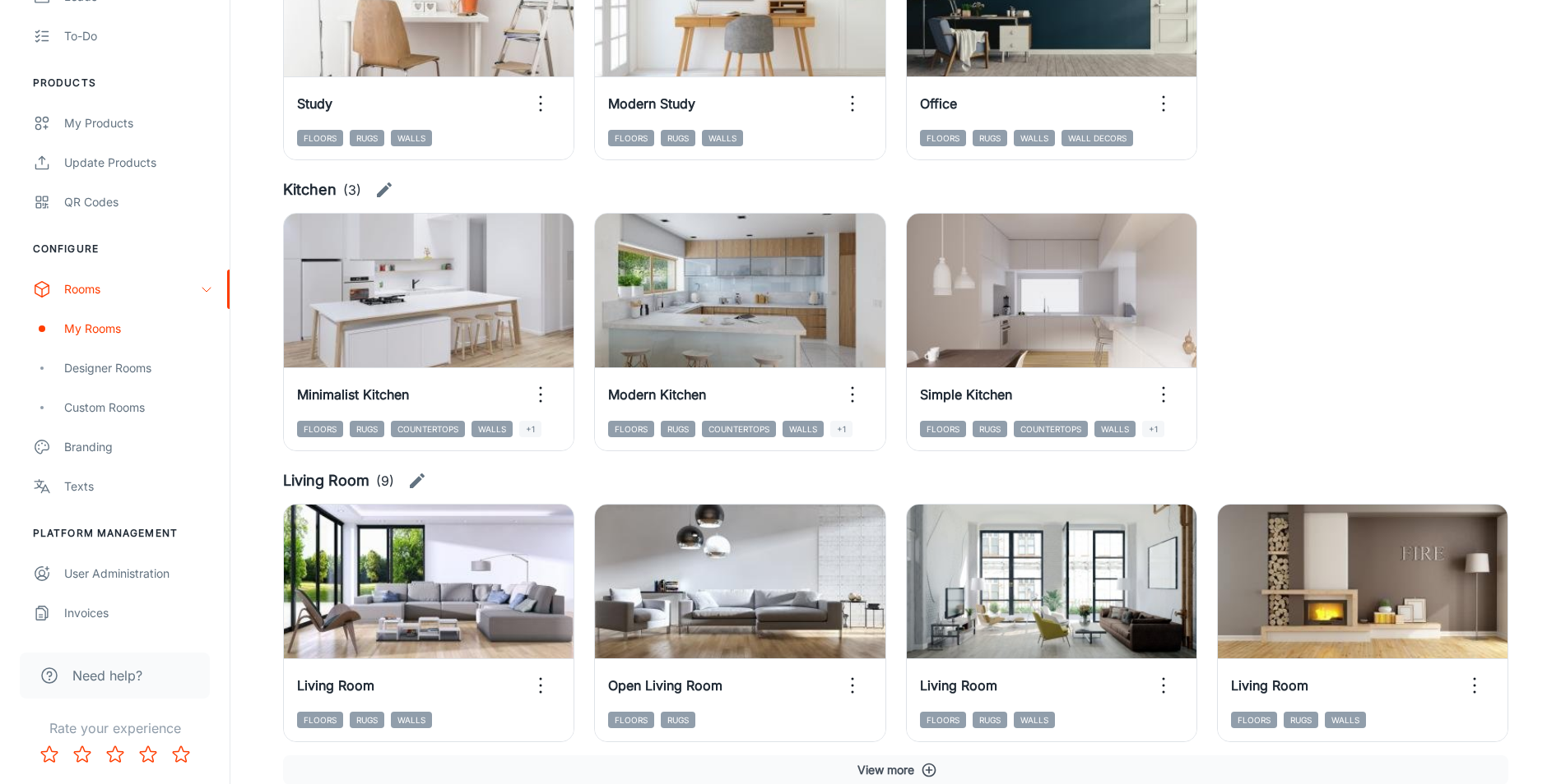
scroll to position [2056, 0]
